Goal: Check status

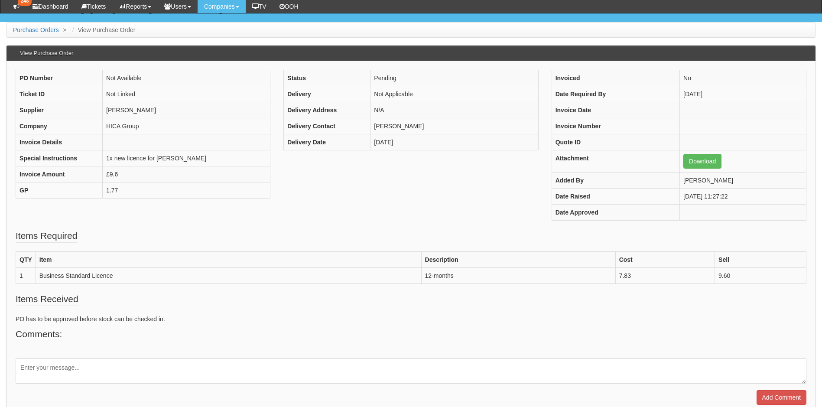
scroll to position [87, 0]
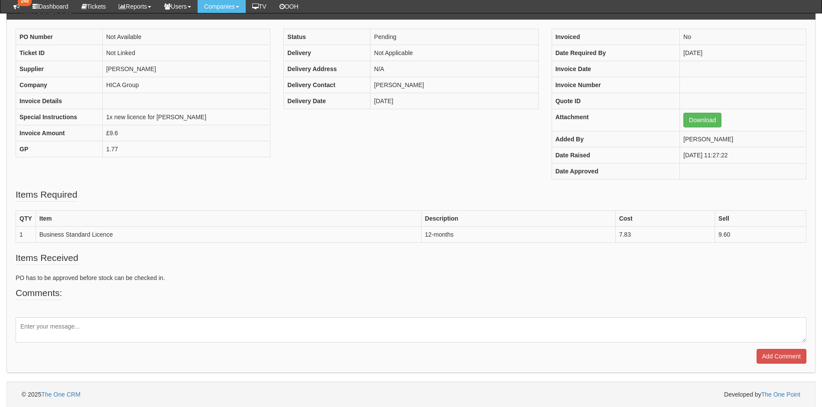
drag, startPoint x: 103, startPoint y: 322, endPoint x: 139, endPoint y: 312, distance: 37.8
click at [103, 322] on textarea at bounding box center [411, 329] width 790 height 25
type textarea "Processed"
click at [771, 354] on input "Add Comment" at bounding box center [781, 356] width 50 height 15
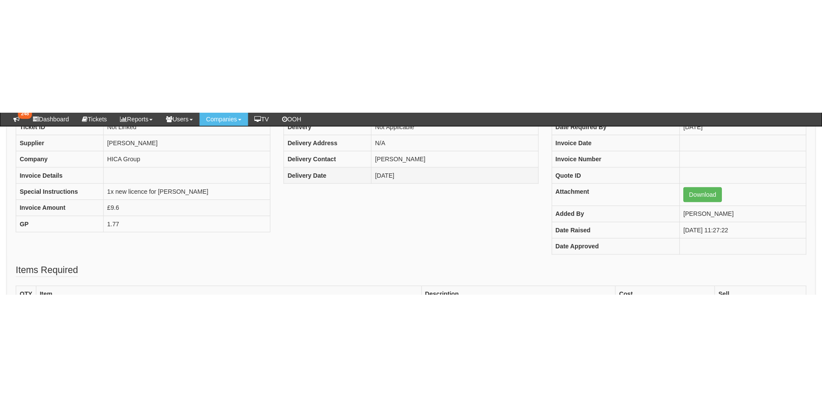
scroll to position [146, 0]
